Goal: Transaction & Acquisition: Subscribe to service/newsletter

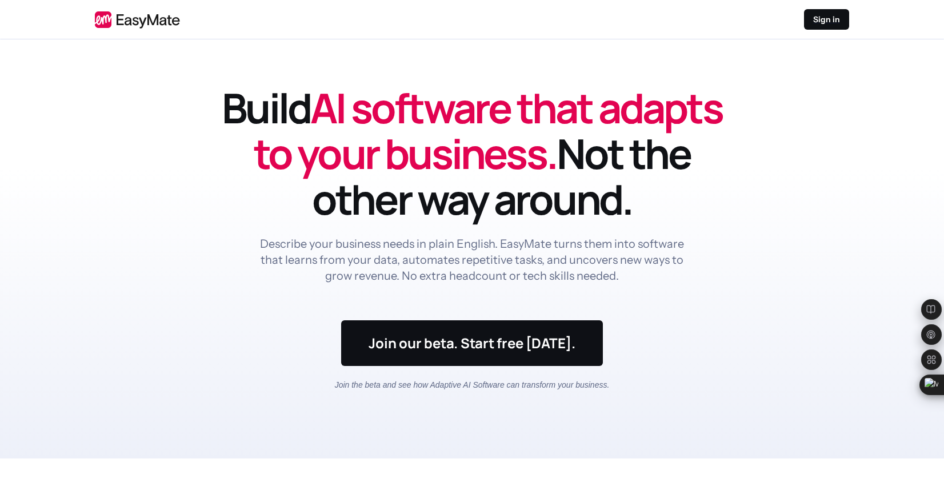
click at [554, 19] on div "Sign in" at bounding box center [472, 19] width 754 height 21
click at [554, 18] on p "Sign in" at bounding box center [826, 19] width 27 height 11
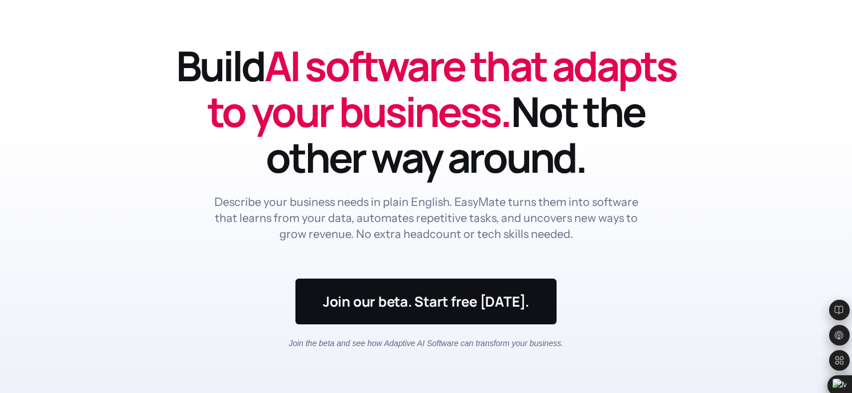
scroll to position [50, 0]
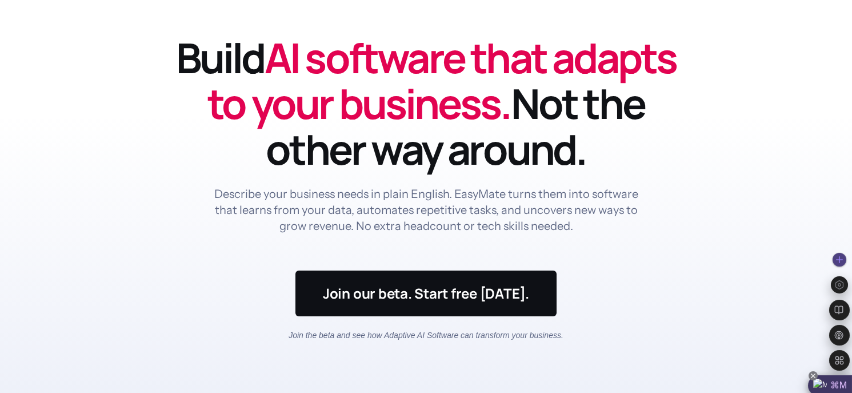
click at [815, 375] on icon at bounding box center [812, 375] width 9 height 9
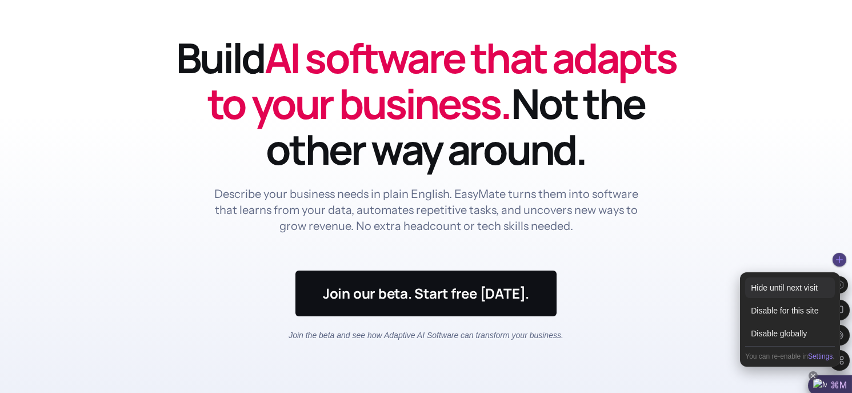
click at [798, 287] on div "Hide until next visit" at bounding box center [789, 287] width 89 height 21
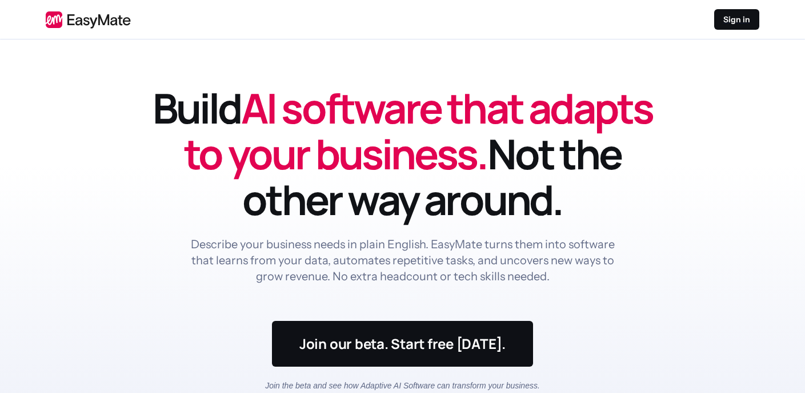
scroll to position [0, 0]
click at [726, 19] on p "Sign in" at bounding box center [736, 19] width 27 height 11
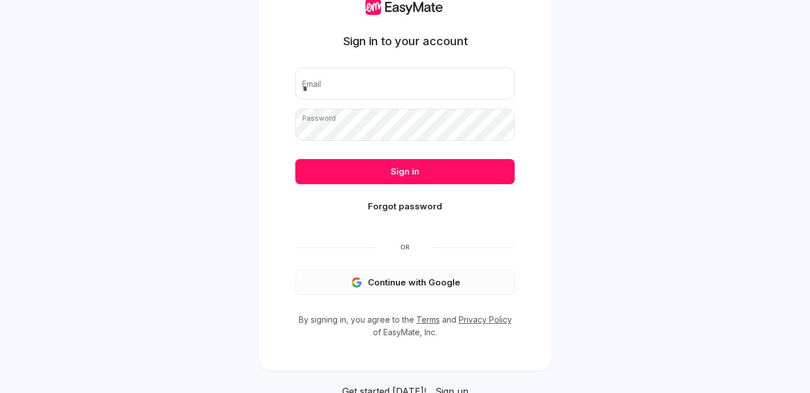
scroll to position [29, 0]
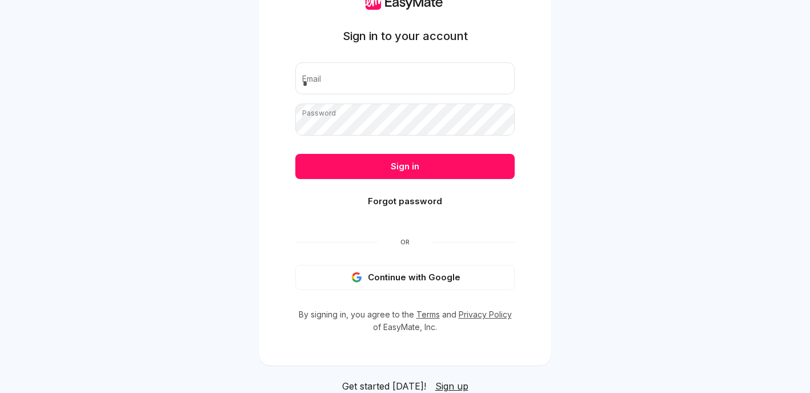
click at [449, 386] on span "Sign up" at bounding box center [451, 385] width 33 height 11
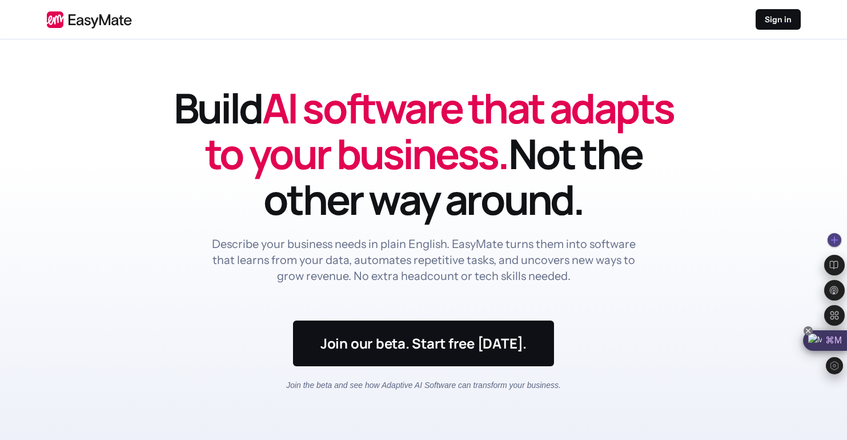
click at [807, 329] on icon at bounding box center [808, 330] width 5 height 5
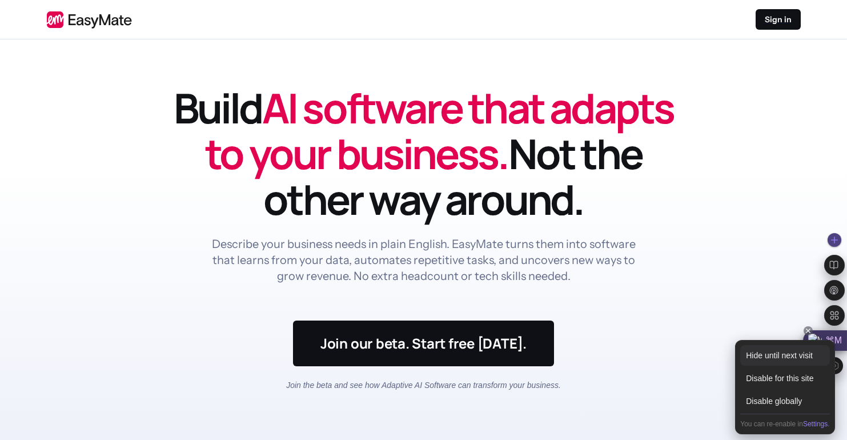
click at [796, 357] on div "Hide until next visit" at bounding box center [784, 355] width 89 height 21
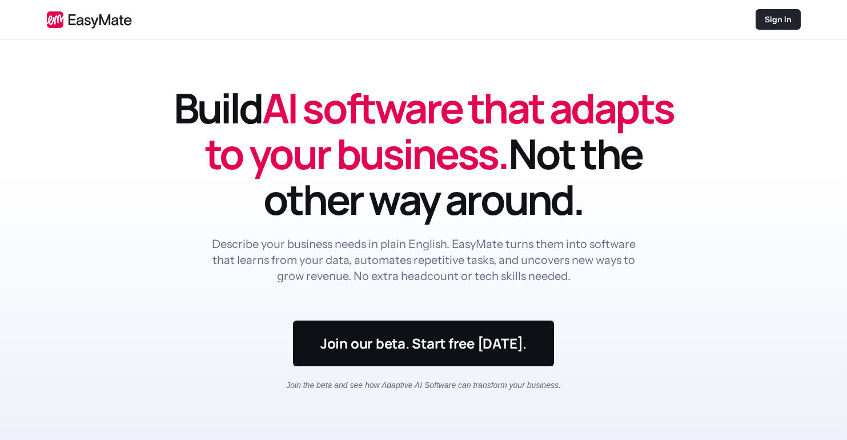
click at [774, 26] on div "Sign in" at bounding box center [778, 19] width 45 height 21
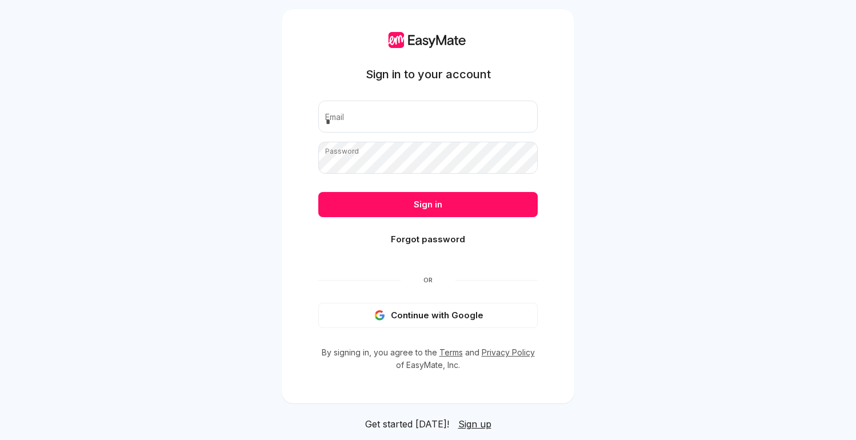
click at [469, 425] on span "Sign up" at bounding box center [474, 423] width 33 height 11
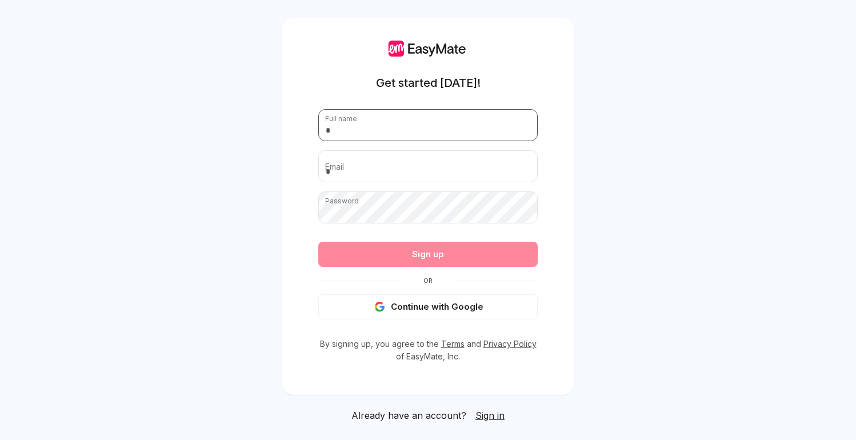
click at [387, 127] on input "text" at bounding box center [427, 125] width 219 height 32
type input "**********"
click at [357, 166] on input "email" at bounding box center [427, 166] width 219 height 32
type input "**********"
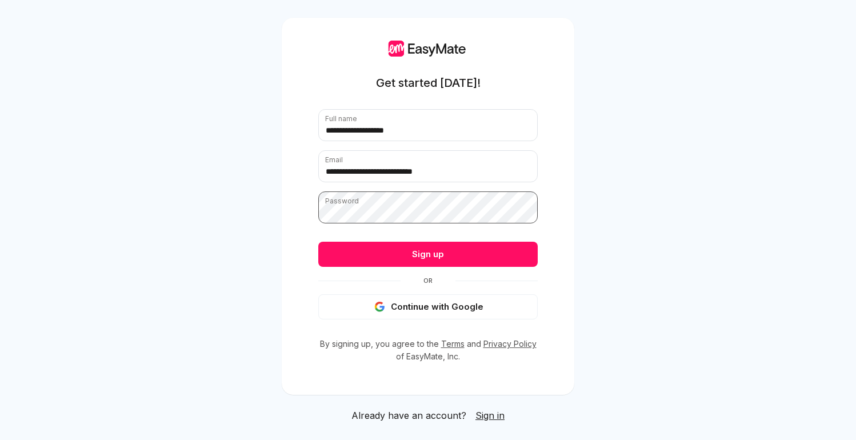
click at [318, 242] on button "Sign up" at bounding box center [427, 254] width 219 height 25
